Goal: Check status

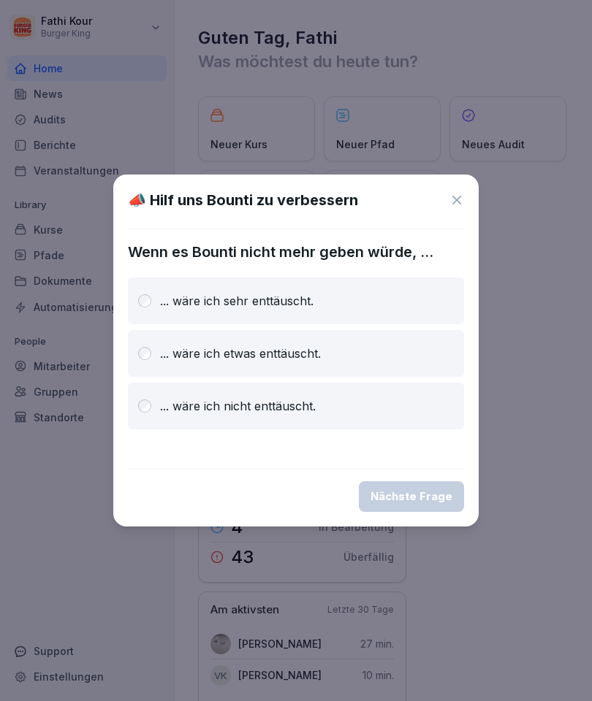
click at [149, 293] on div "... wäre ich sehr enttäuscht." at bounding box center [296, 301] width 336 height 47
click at [435, 489] on div "Nächste Frage" at bounding box center [411, 497] width 82 height 16
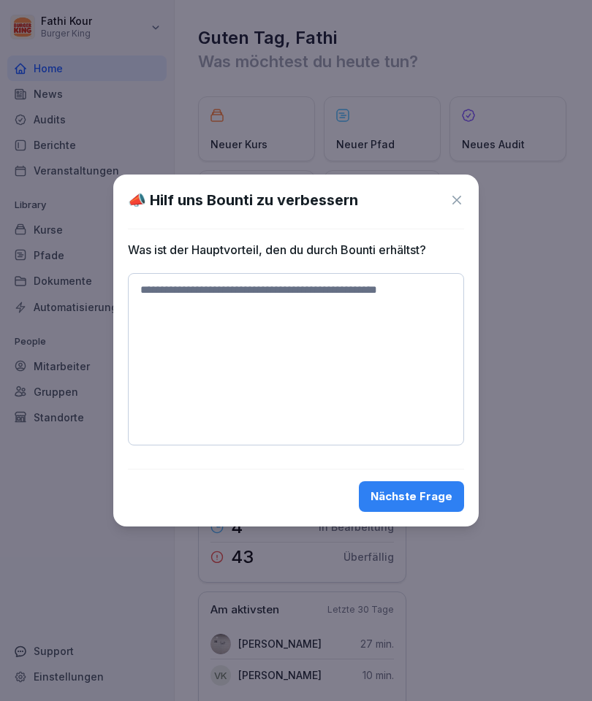
click at [468, 193] on div "📣 Hilf uns Bounti zu verbessern Was ist der Hauptvorteil, den du durch Bounti e…" at bounding box center [295, 351] width 365 height 352
click at [456, 194] on icon at bounding box center [456, 200] width 15 height 15
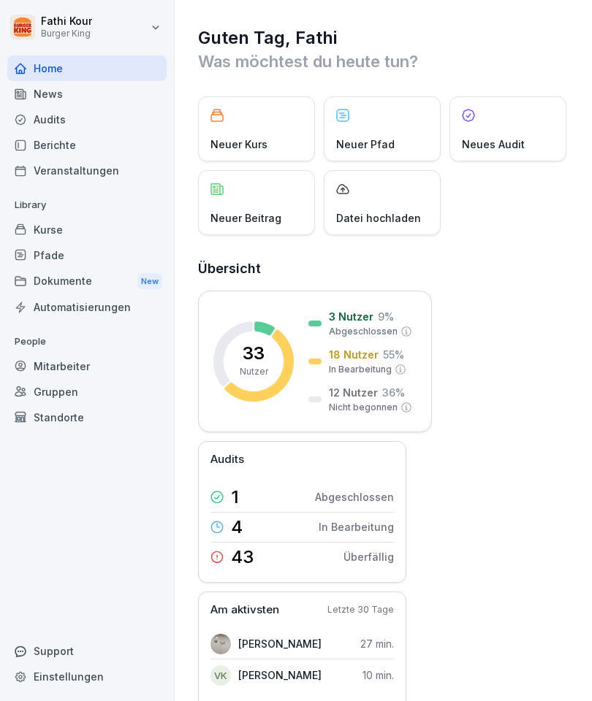
click at [52, 138] on div "Berichte" at bounding box center [86, 145] width 159 height 26
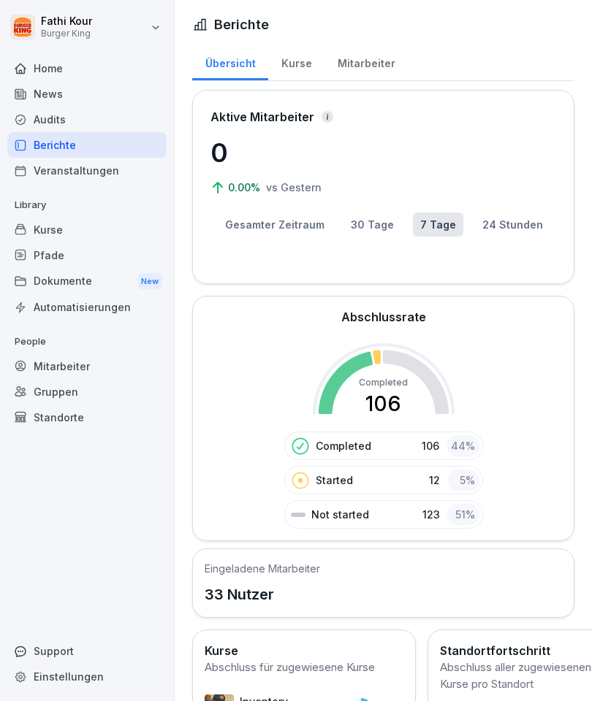
click at [377, 219] on button "30 Tage" at bounding box center [372, 225] width 58 height 24
click at [518, 226] on button "24 Stunden" at bounding box center [512, 225] width 75 height 24
click at [446, 218] on button "7 Tage" at bounding box center [438, 225] width 50 height 24
click at [375, 213] on button "30 Tage" at bounding box center [372, 225] width 58 height 24
click at [298, 217] on button "Gesamter Zeitraum" at bounding box center [275, 225] width 114 height 24
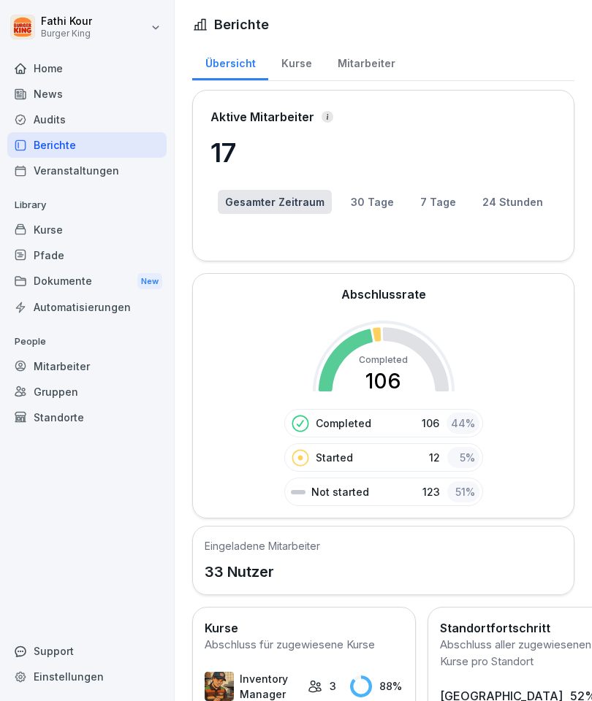
click at [384, 195] on button "30 Tage" at bounding box center [372, 202] width 58 height 24
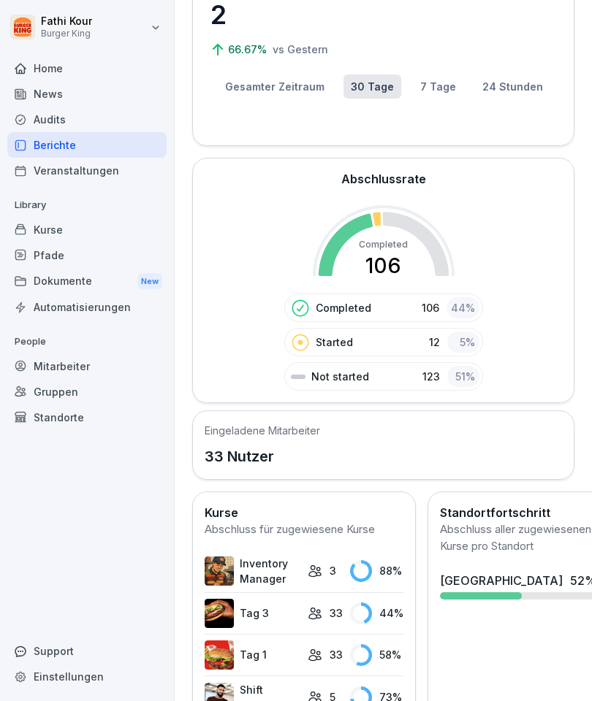
scroll to position [140, 0]
